Goal: Task Accomplishment & Management: Use online tool/utility

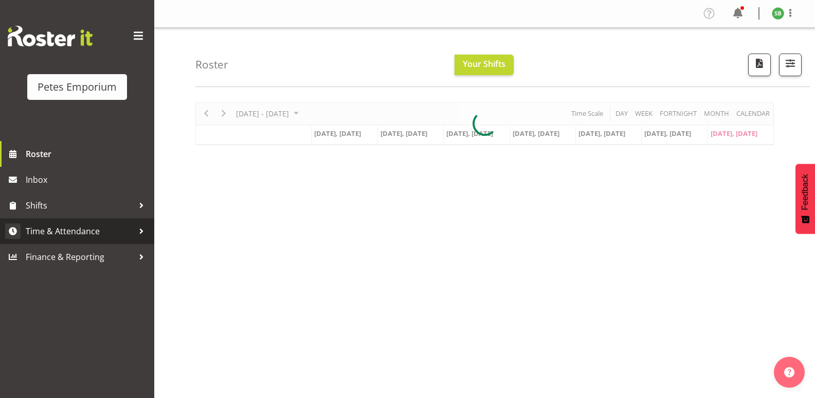
click at [64, 229] on span "Time & Attendance" at bounding box center [80, 230] width 108 height 15
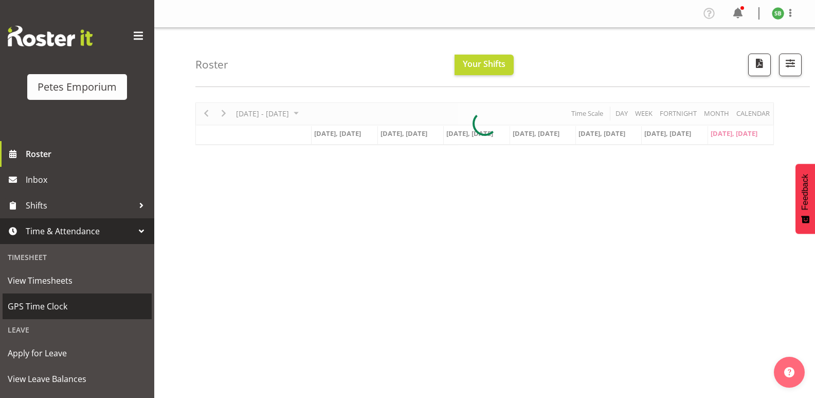
click at [51, 309] on span "GPS Time Clock" at bounding box center [77, 305] width 139 height 15
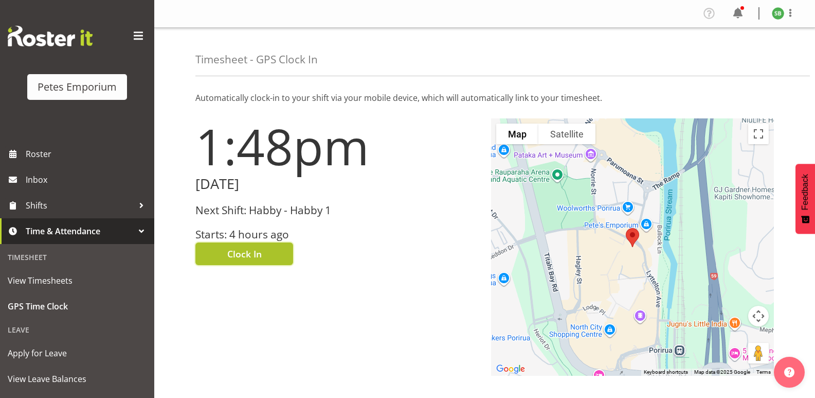
click at [240, 244] on button "Clock In" at bounding box center [244, 253] width 98 height 23
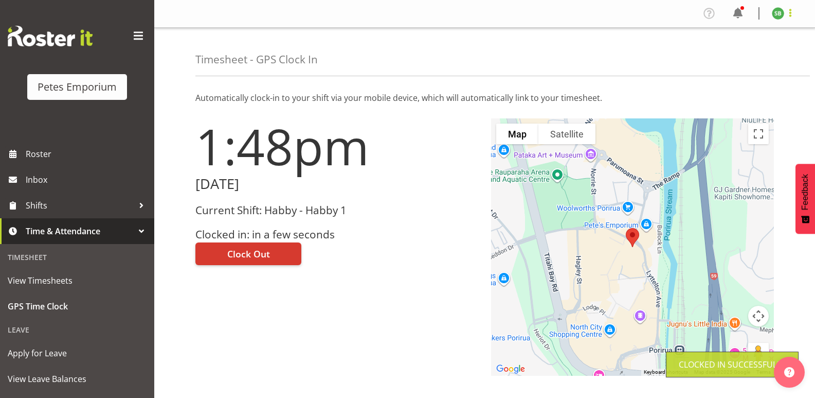
click at [792, 13] on span at bounding box center [790, 13] width 12 height 12
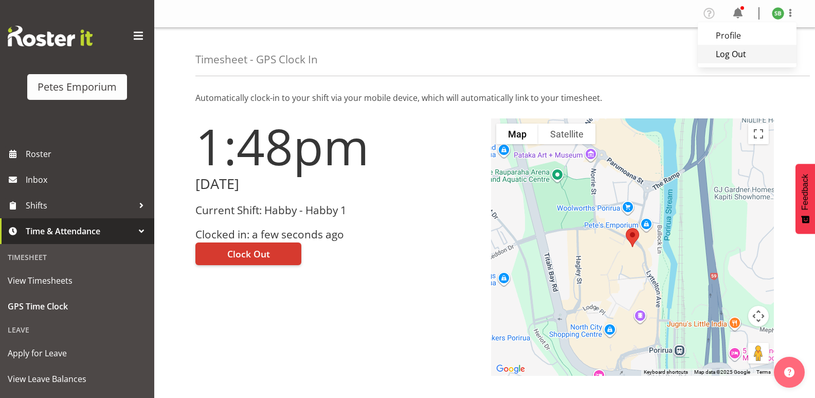
click at [737, 51] on link "Log Out" at bounding box center [747, 54] width 99 height 19
